Goal: Check status: Check status

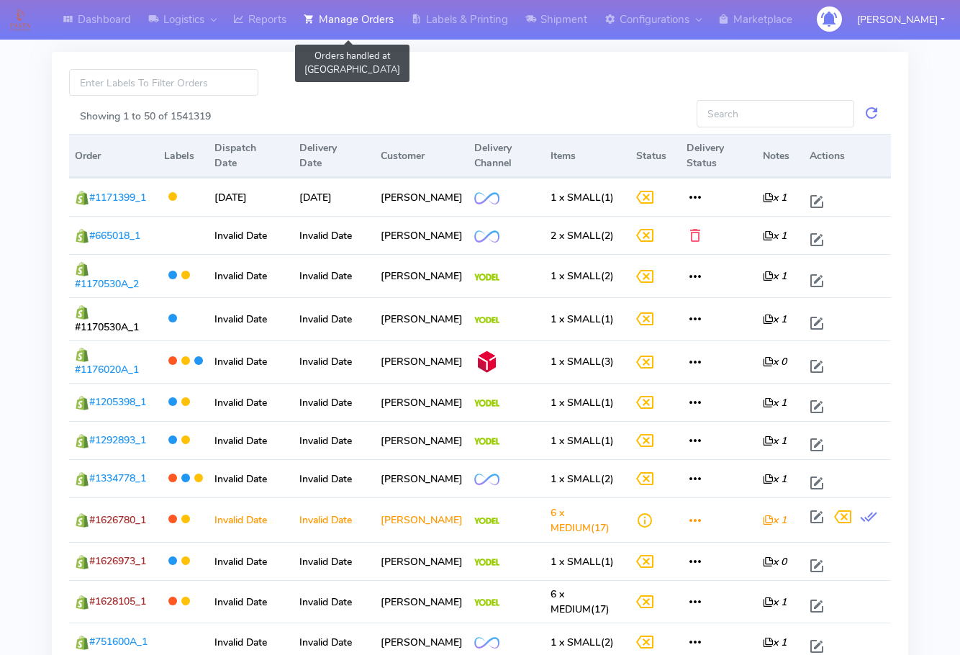
click at [355, 9] on link "Manage Orders" at bounding box center [348, 20] width 107 height 40
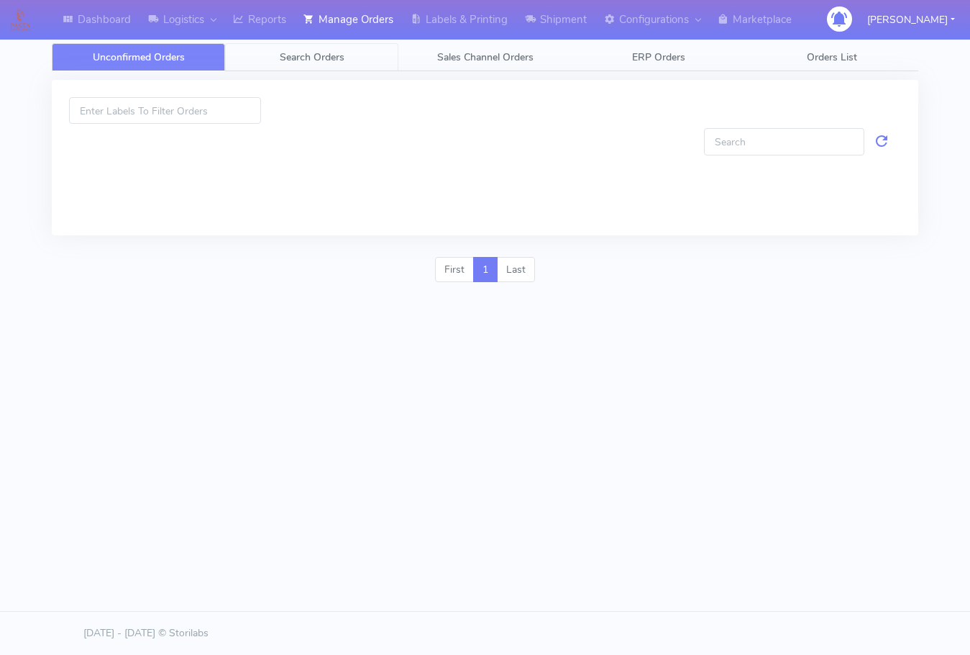
click at [350, 49] on link "Search Orders" at bounding box center [311, 57] width 173 height 28
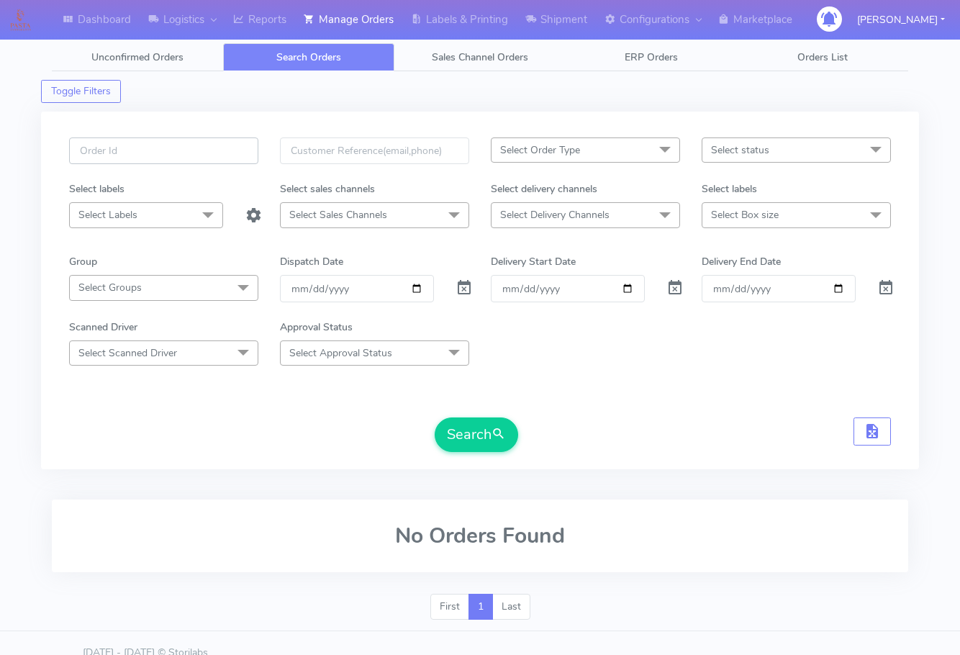
click at [160, 147] on input "text" at bounding box center [163, 150] width 189 height 27
paste input "1627964"
type input "1627964"
click at [463, 291] on span at bounding box center [463, 291] width 17 height 14
click at [472, 430] on button "Search" at bounding box center [475, 434] width 83 height 35
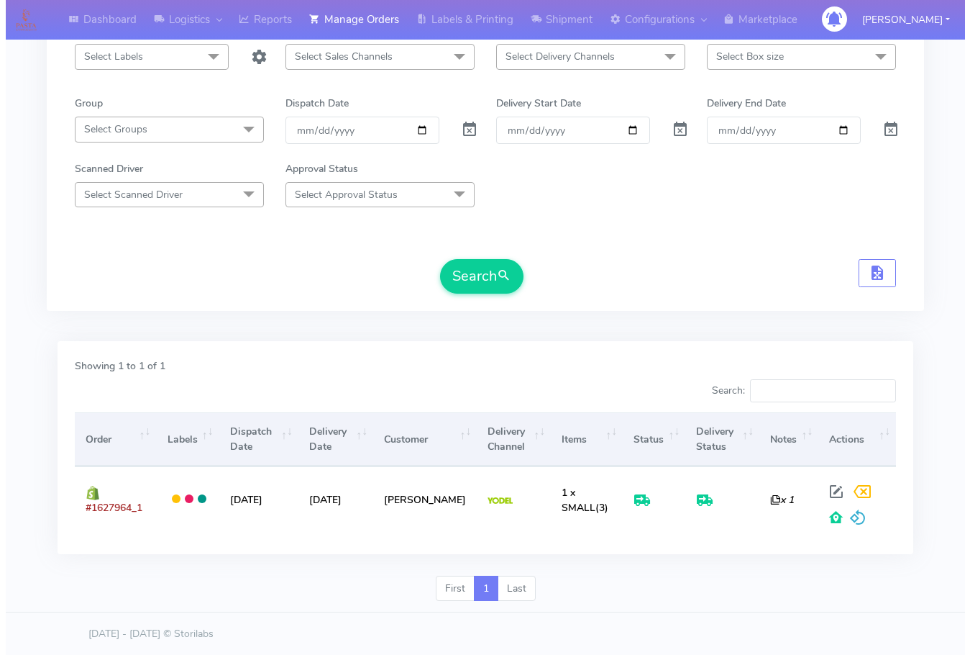
scroll to position [159, 0]
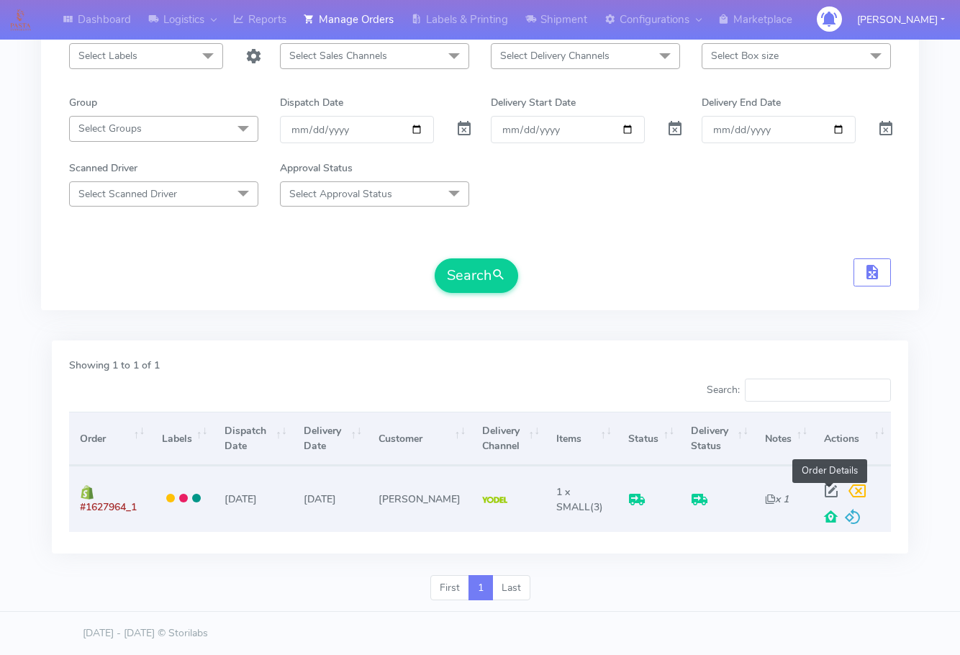
click at [827, 491] on span at bounding box center [831, 494] width 26 height 14
select select "5"
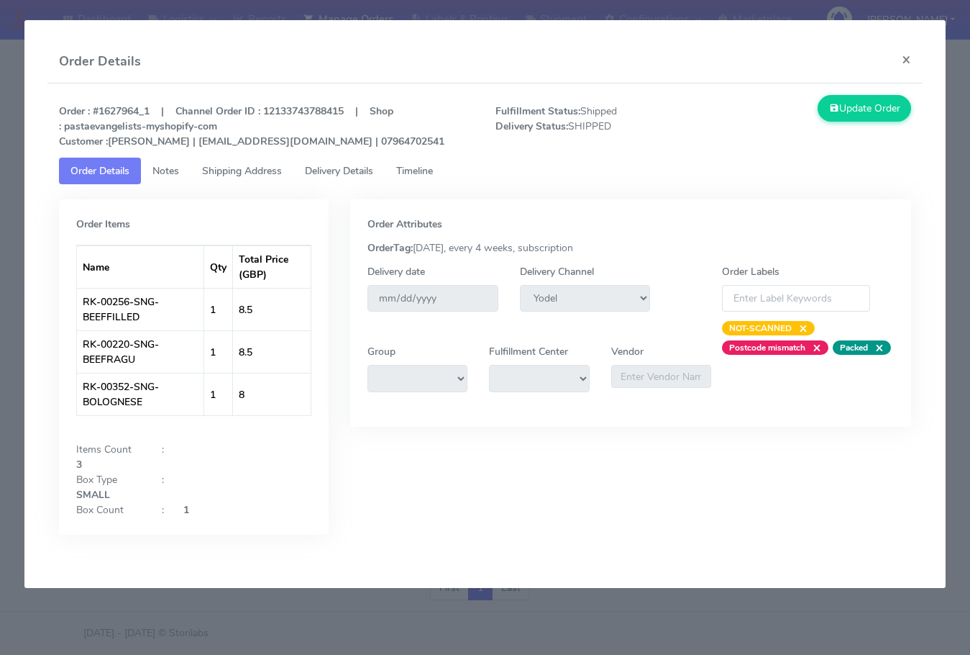
click at [227, 176] on span "Shipping Address" at bounding box center [242, 171] width 80 height 14
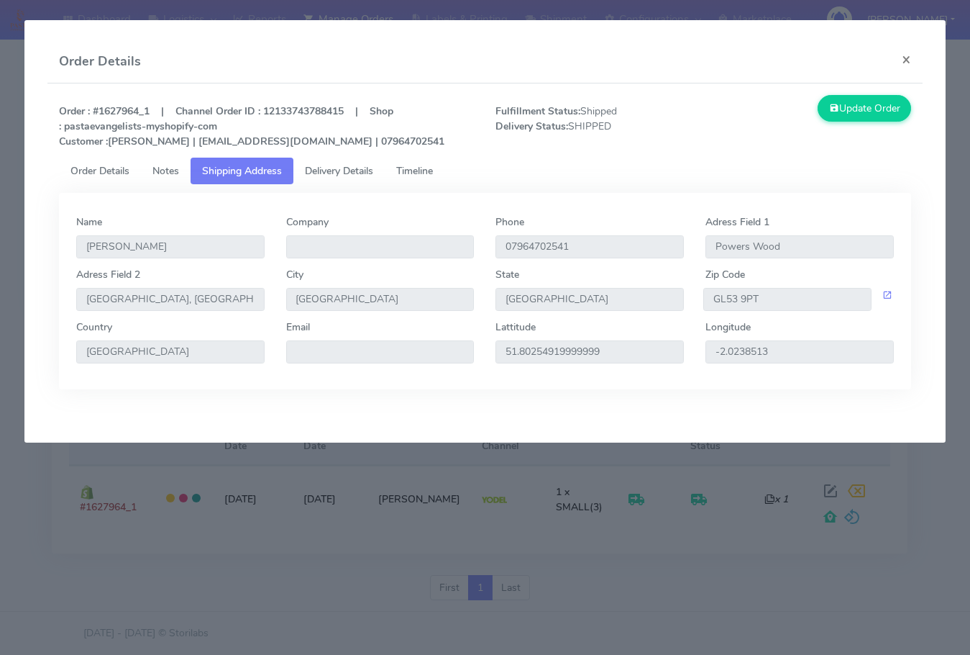
click at [335, 163] on link "Delivery Details" at bounding box center [338, 171] width 91 height 27
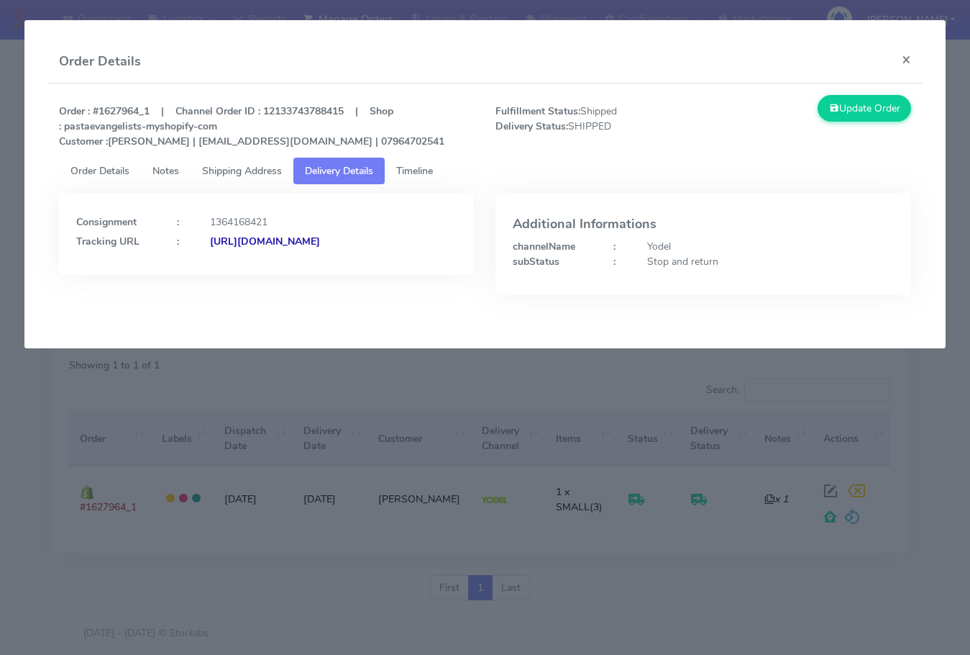
drag, startPoint x: 380, startPoint y: 268, endPoint x: 231, endPoint y: 270, distance: 148.9
click at [231, 270] on div "Consignment : 1364168421 Tracking URL : [URL][DOMAIN_NAME]" at bounding box center [267, 234] width 416 height 82
copy strong "JJD0002249960903950"
click at [524, 288] on div "Additional Informations channelName : Yodel subStatus : Stop and return" at bounding box center [704, 244] width 416 height 102
drag, startPoint x: 389, startPoint y: 259, endPoint x: 232, endPoint y: 286, distance: 159.0
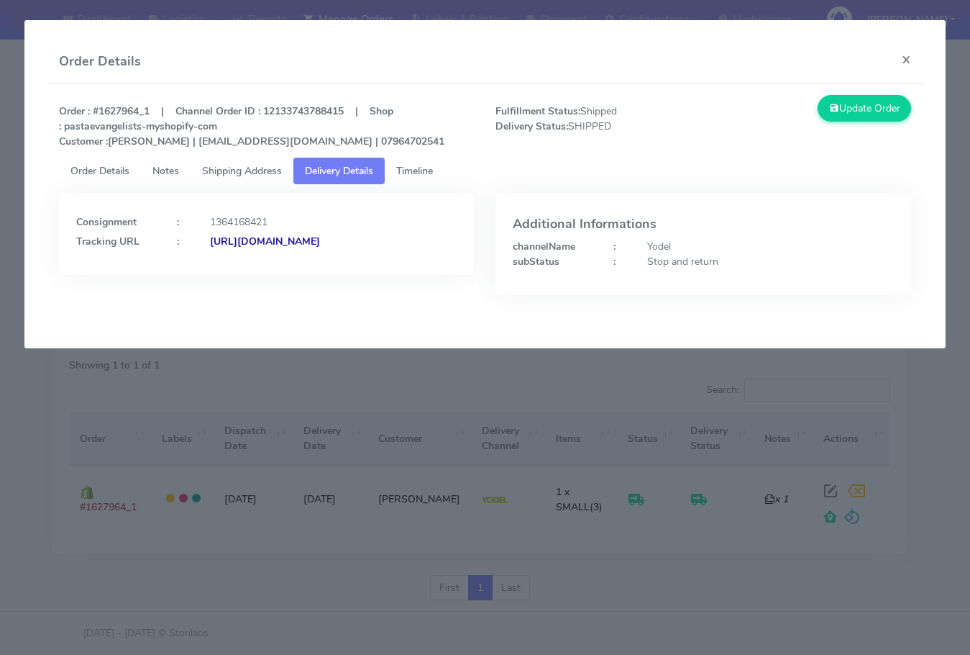
click at [232, 275] on div "Consignment : 1364168421 Tracking URL : [URL][DOMAIN_NAME]" at bounding box center [267, 234] width 416 height 82
copy strong "JJD0002249960903950"
click at [920, 59] on button "×" at bounding box center [906, 59] width 32 height 38
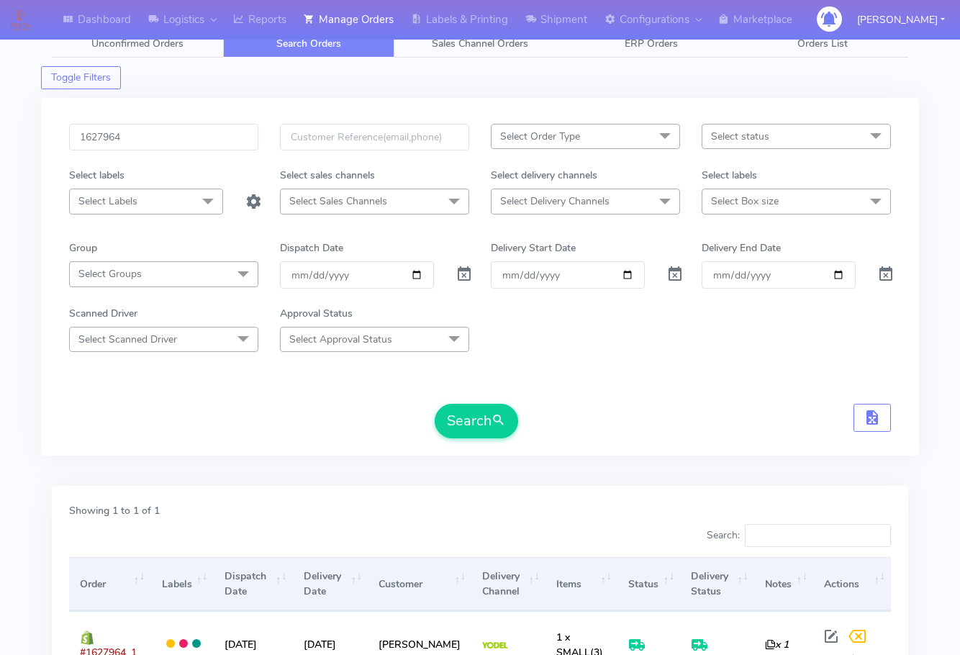
scroll to position [0, 0]
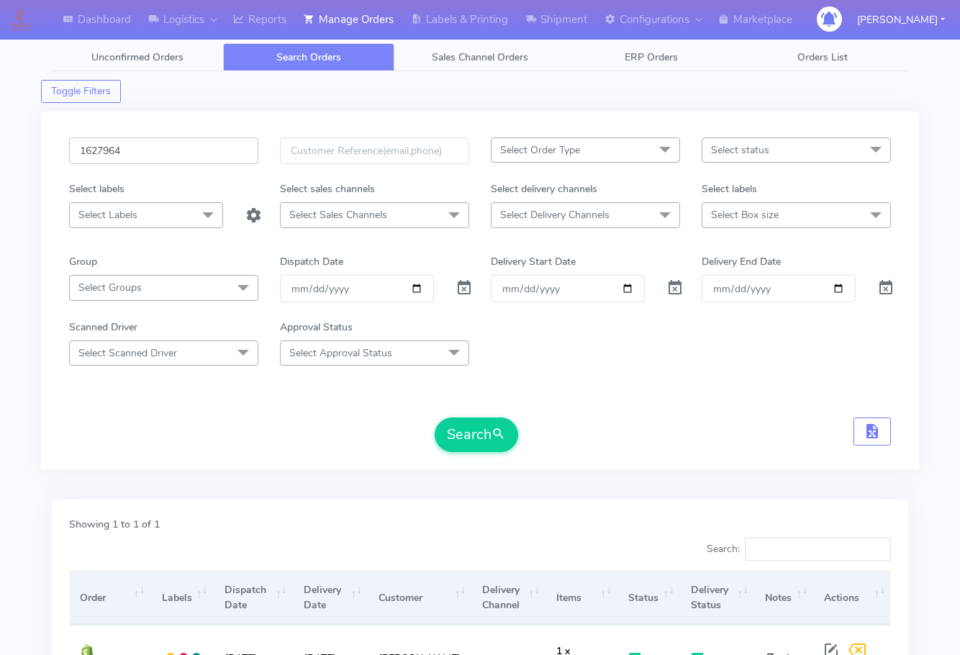
click at [153, 150] on input "1627964" at bounding box center [163, 150] width 189 height 27
paste input "898"
type input "1628984"
click at [485, 427] on button "Search" at bounding box center [475, 434] width 83 height 35
click at [178, 150] on input "1628984" at bounding box center [163, 150] width 189 height 27
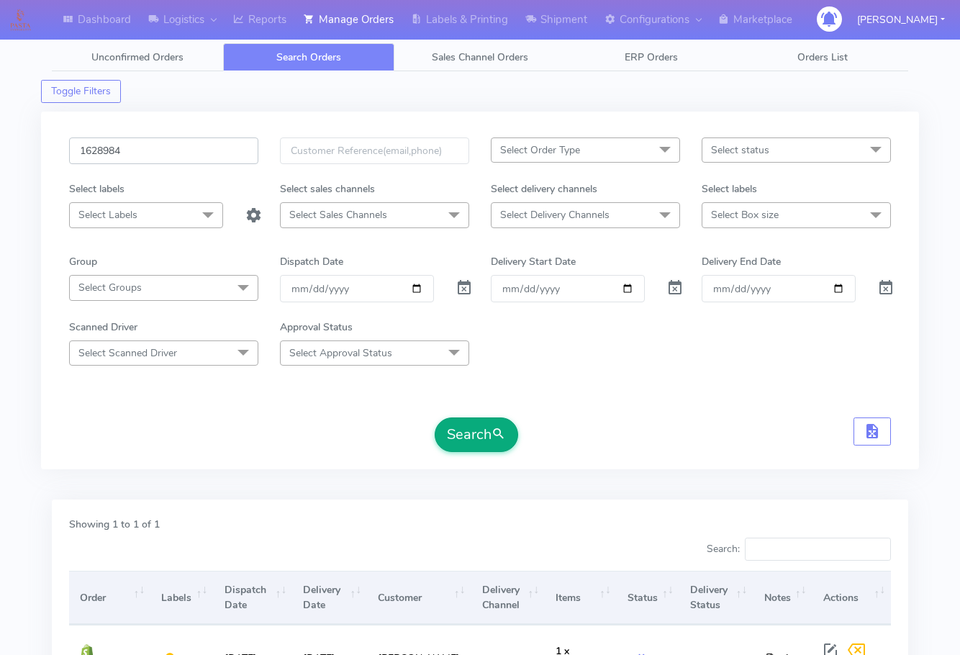
paste input "048"
type input "1628048"
click at [465, 423] on button "Search" at bounding box center [475, 434] width 83 height 35
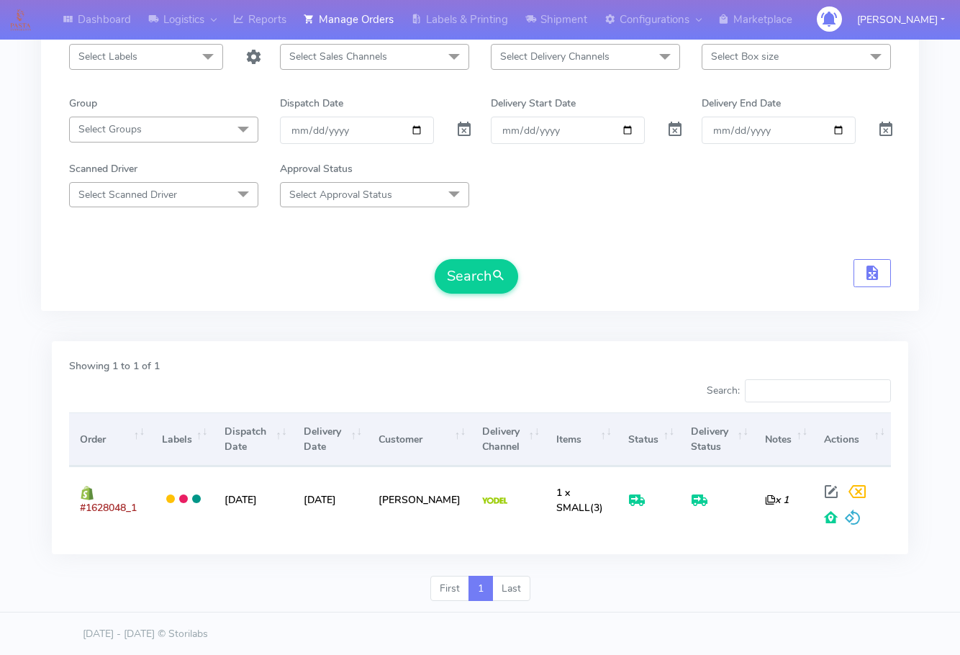
scroll to position [159, 0]
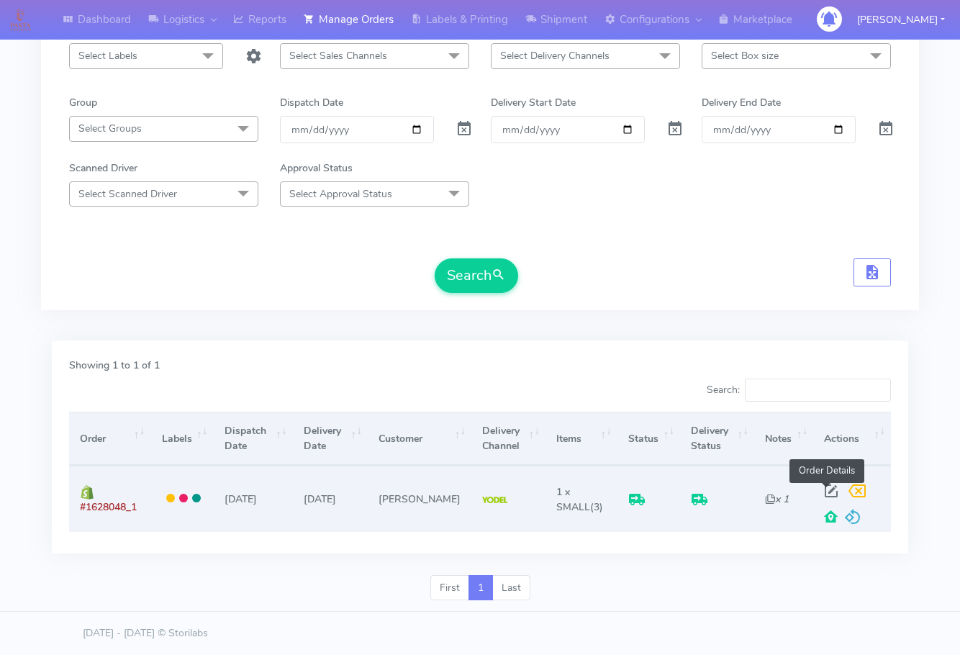
click at [831, 490] on span at bounding box center [831, 494] width 26 height 14
select select "5"
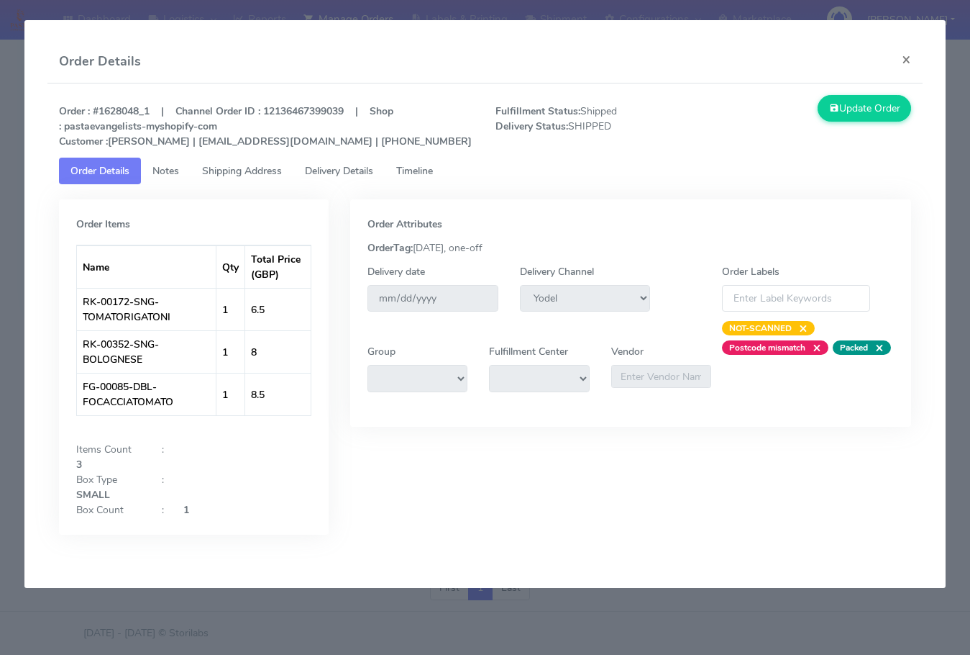
drag, startPoint x: 189, startPoint y: 170, endPoint x: 221, endPoint y: 168, distance: 31.7
click at [191, 169] on link "Notes" at bounding box center [166, 171] width 50 height 27
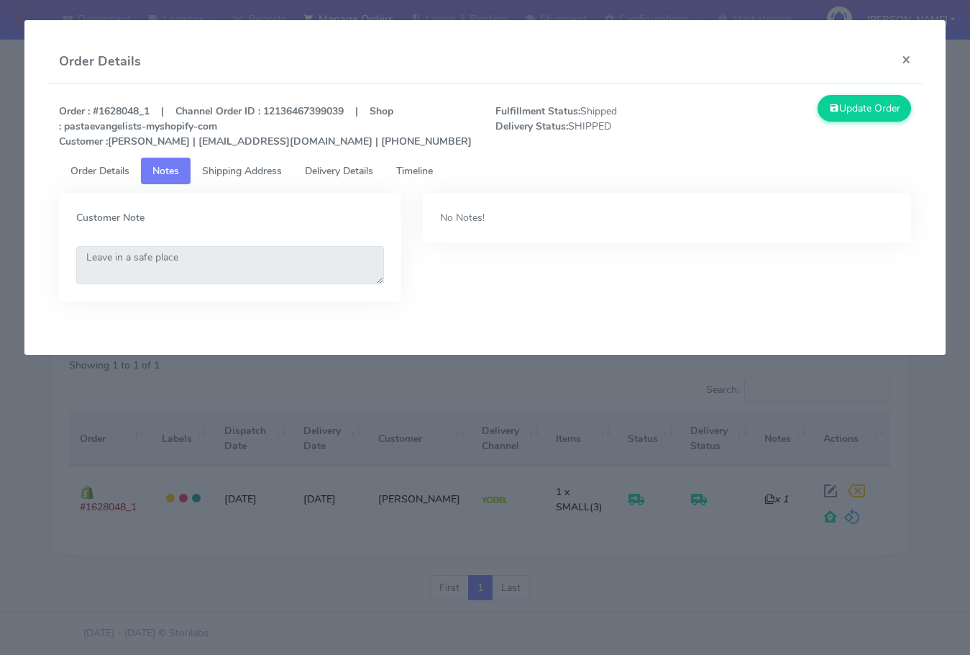
drag, startPoint x: 221, startPoint y: 168, endPoint x: 308, endPoint y: 168, distance: 87.0
click at [222, 168] on span "Shipping Address" at bounding box center [242, 171] width 80 height 14
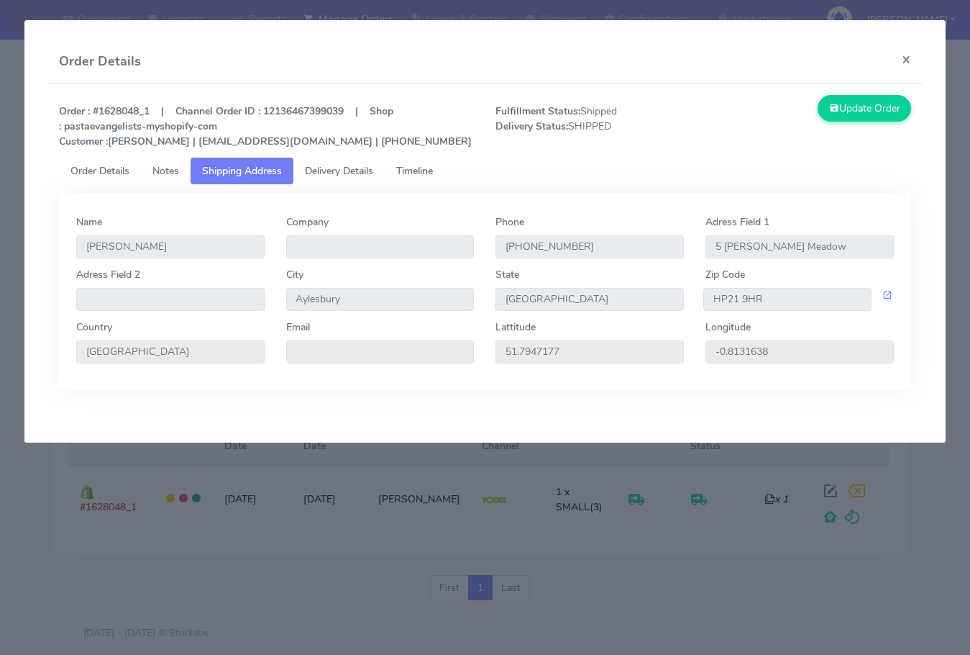
click at [341, 168] on span "Delivery Details" at bounding box center [339, 171] width 68 height 14
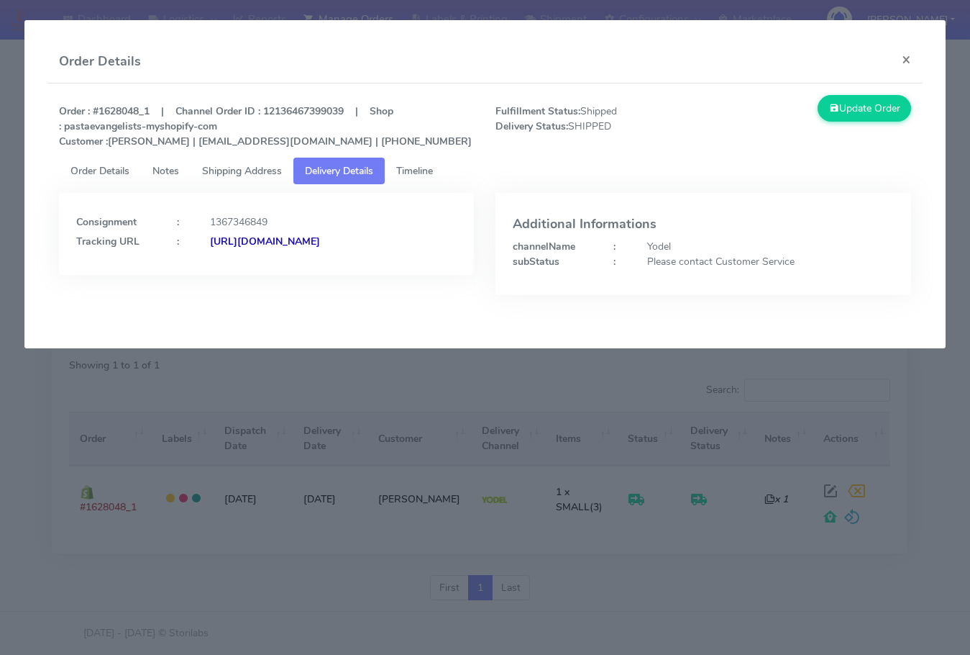
drag, startPoint x: 418, startPoint y: 265, endPoint x: 231, endPoint y: 295, distance: 189.3
click at [231, 295] on div "Consignment : 1367346849 Tracking URL : [URL][DOMAIN_NAME]" at bounding box center [266, 255] width 437 height 124
copy strong "JJD0002249960904232"
click at [388, 249] on div "[URL][DOMAIN_NAME]" at bounding box center [333, 241] width 268 height 15
click at [900, 60] on button "×" at bounding box center [906, 59] width 32 height 38
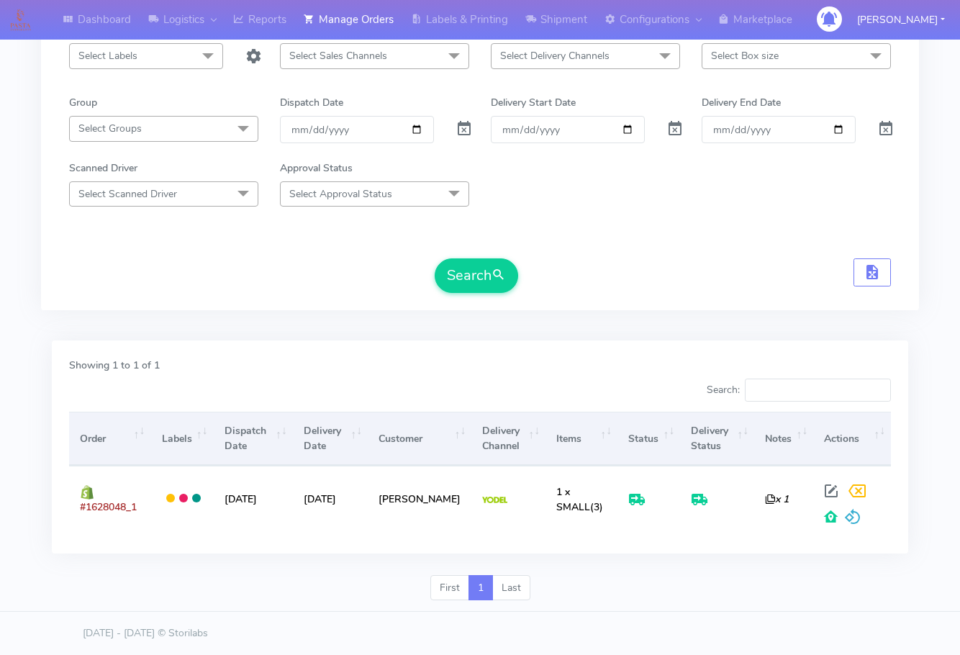
scroll to position [0, 0]
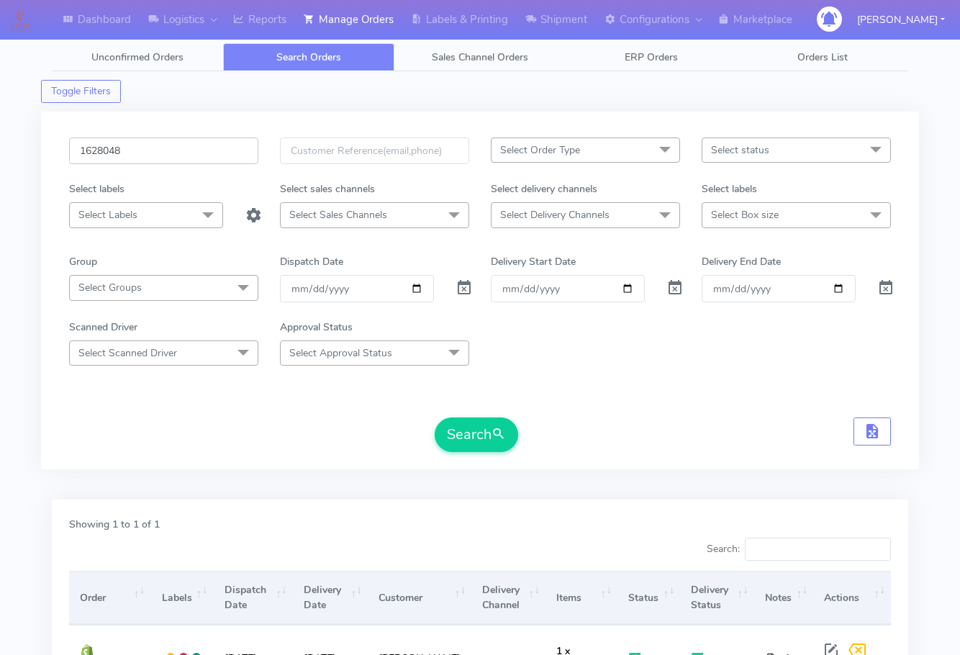
click at [160, 140] on input "1628048" at bounding box center [163, 150] width 189 height 27
paste input "15"
click at [450, 420] on button "Search" at bounding box center [475, 434] width 83 height 35
drag, startPoint x: 138, startPoint y: 152, endPoint x: 153, endPoint y: 184, distance: 35.1
click at [138, 152] on input "1628158" at bounding box center [163, 150] width 189 height 27
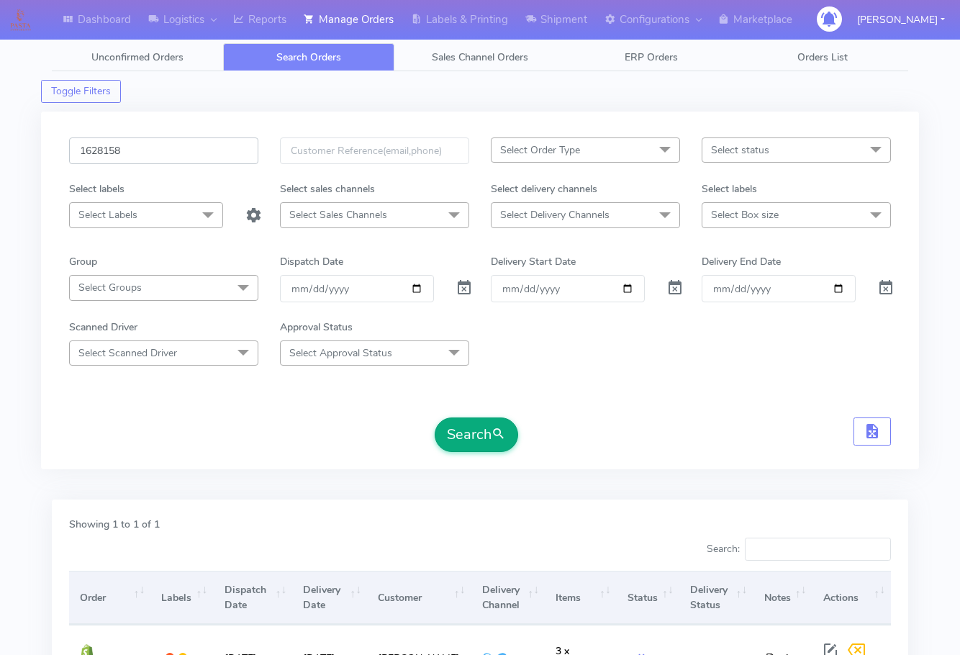
paste input "251"
type input "1628251"
click at [468, 428] on button "Search" at bounding box center [475, 434] width 83 height 35
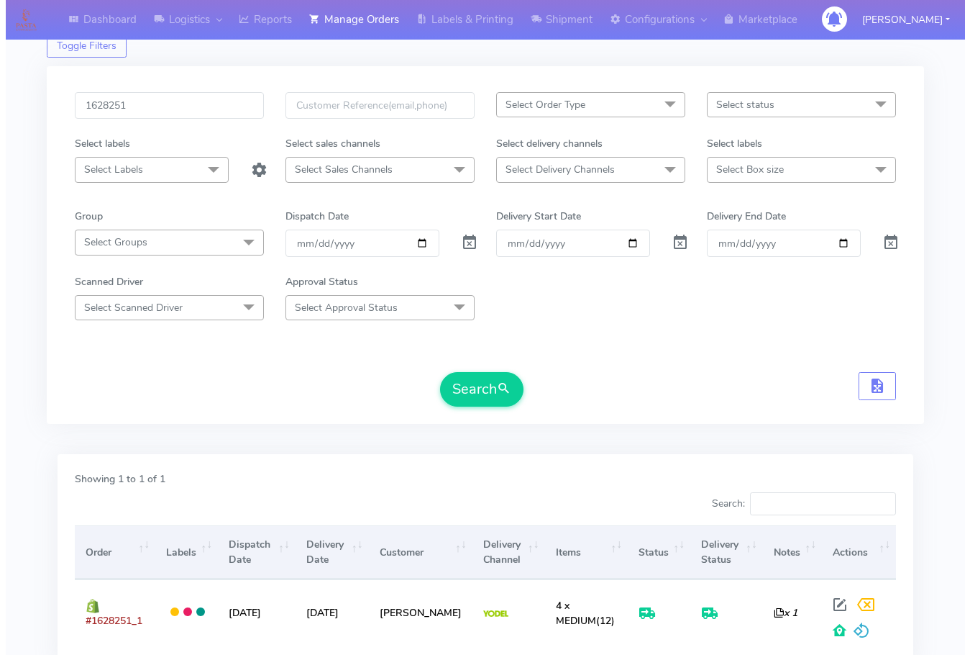
scroll to position [159, 0]
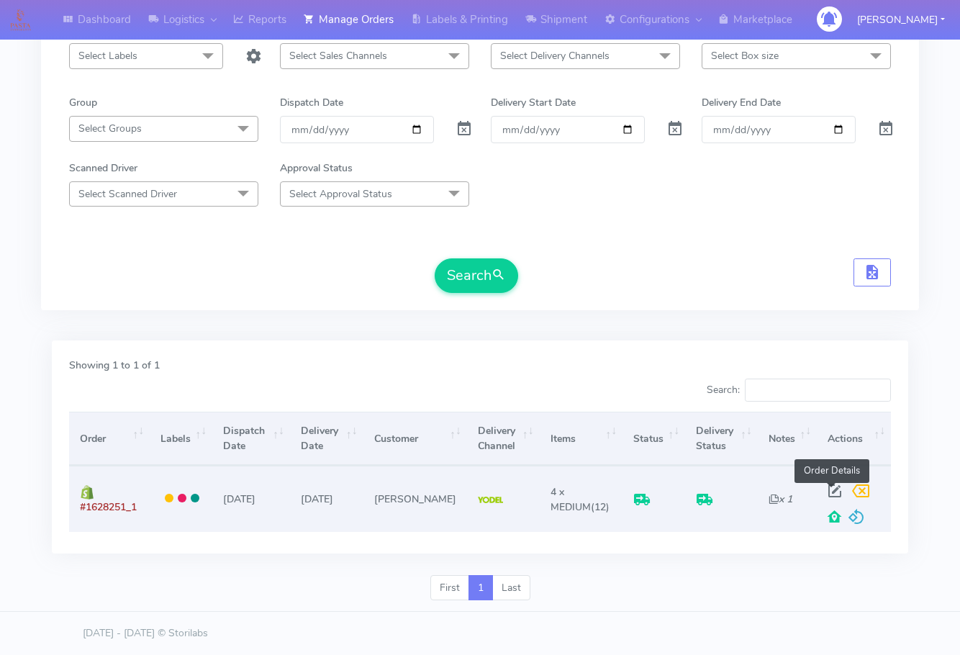
click at [834, 487] on span at bounding box center [834, 494] width 26 height 14
select select "5"
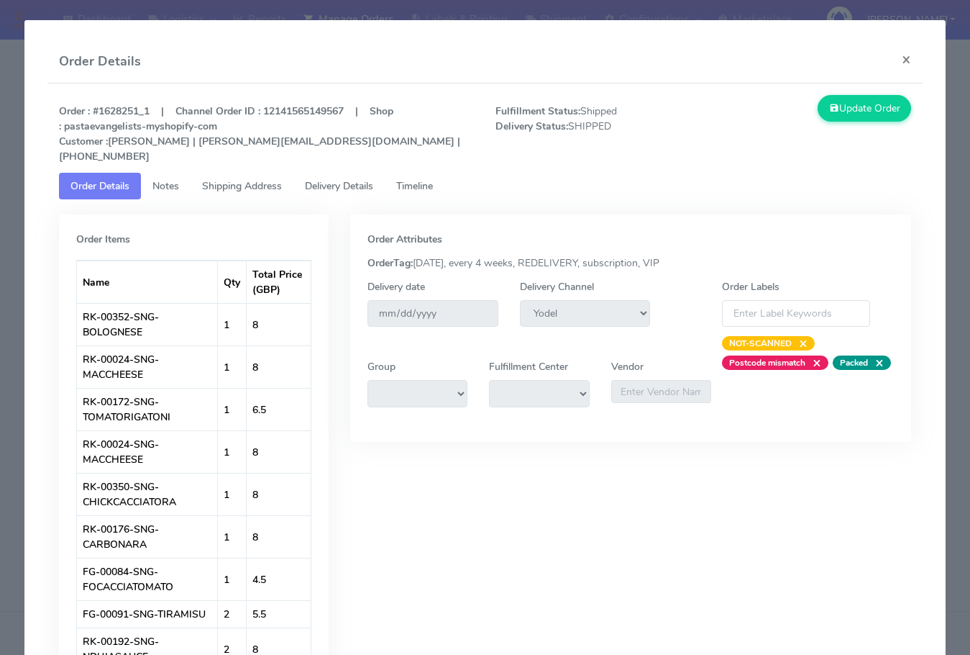
drag, startPoint x: 247, startPoint y: 169, endPoint x: 258, endPoint y: 169, distance: 10.8
click at [248, 179] on span "Shipping Address" at bounding box center [242, 186] width 80 height 14
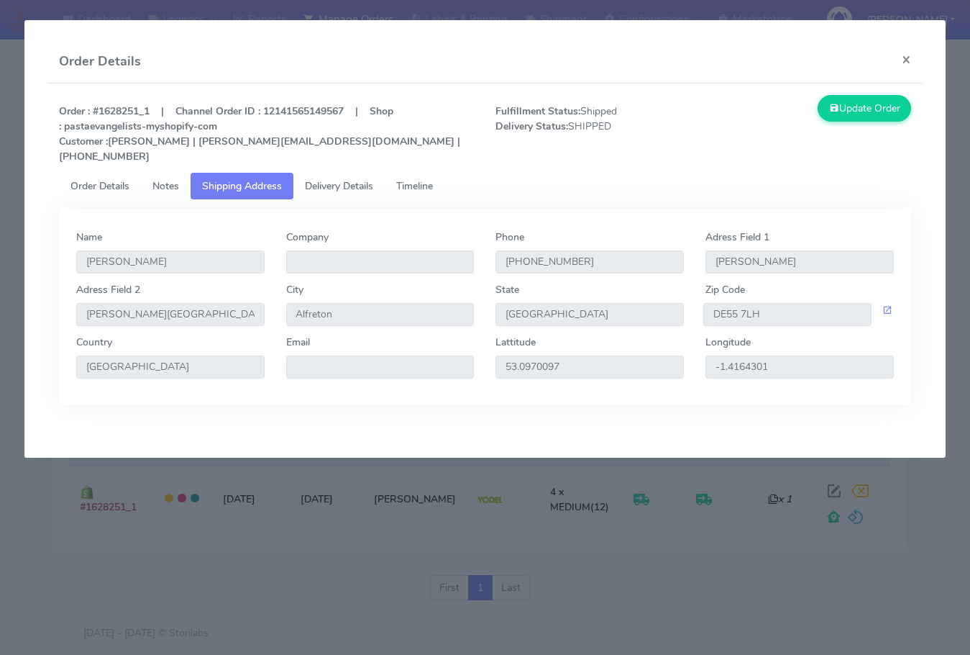
click at [332, 179] on span "Delivery Details" at bounding box center [339, 186] width 68 height 14
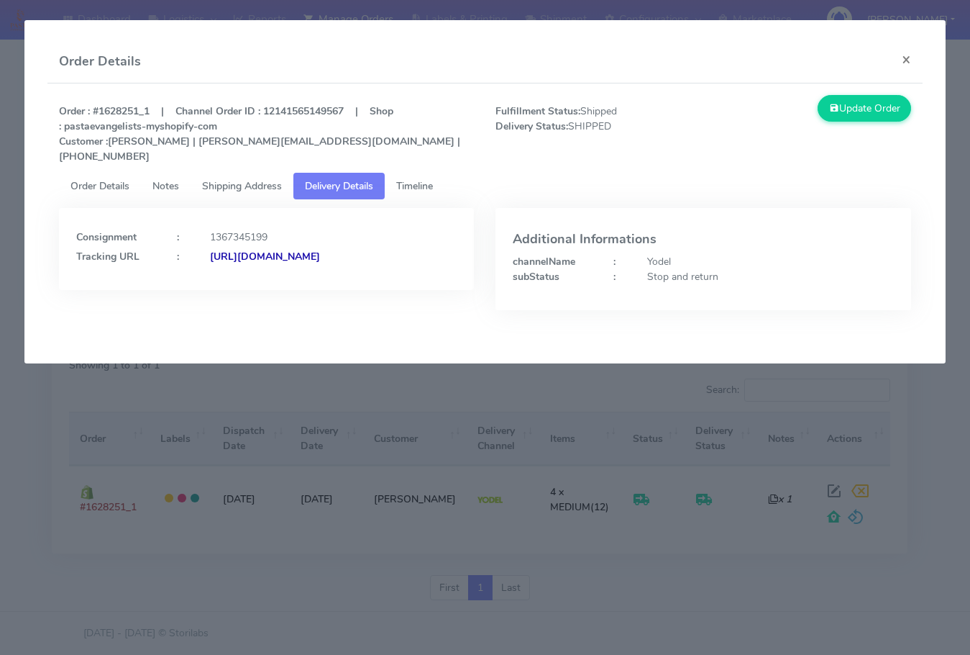
drag, startPoint x: 370, startPoint y: 262, endPoint x: 233, endPoint y: 291, distance: 139.7
click at [233, 291] on div "Consignment : 1367345199 Tracking URL : [URL][DOMAIN_NAME]" at bounding box center [266, 270] width 437 height 124
copy strong "JJD0002249960904200"
